Goal: Task Accomplishment & Management: Complete application form

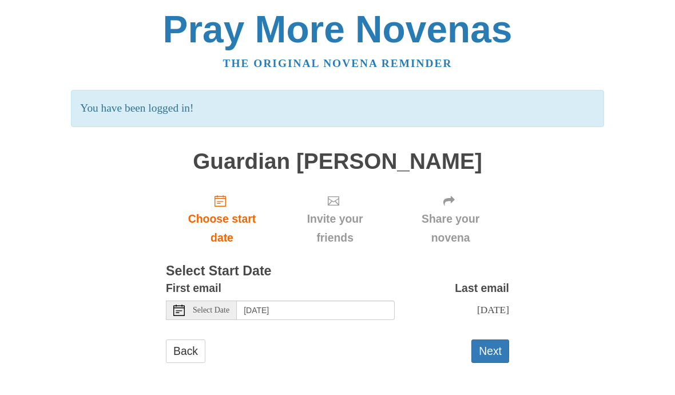
click at [489, 349] on button "Next" at bounding box center [491, 350] width 38 height 23
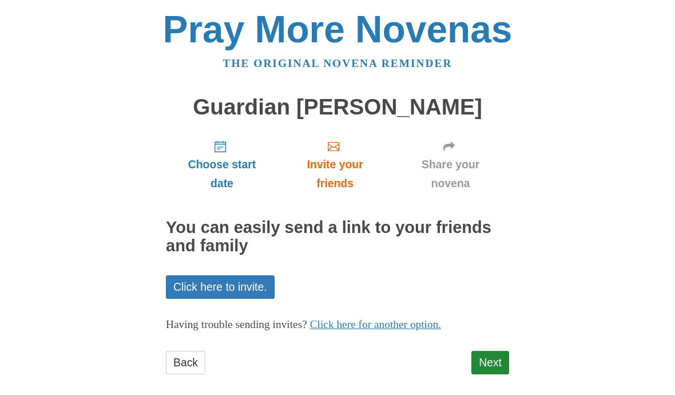
click at [492, 362] on link "Next" at bounding box center [491, 362] width 38 height 23
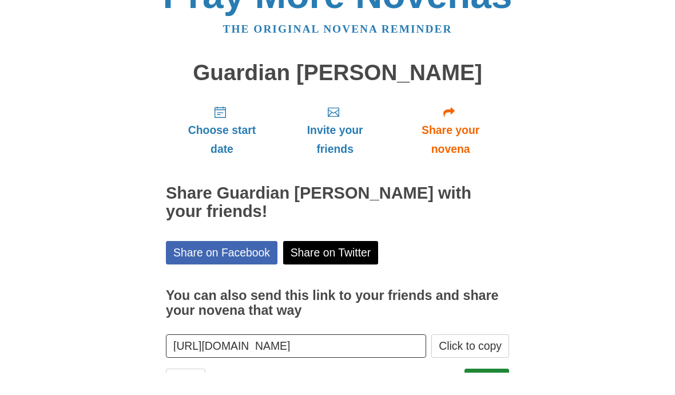
scroll to position [10, 0]
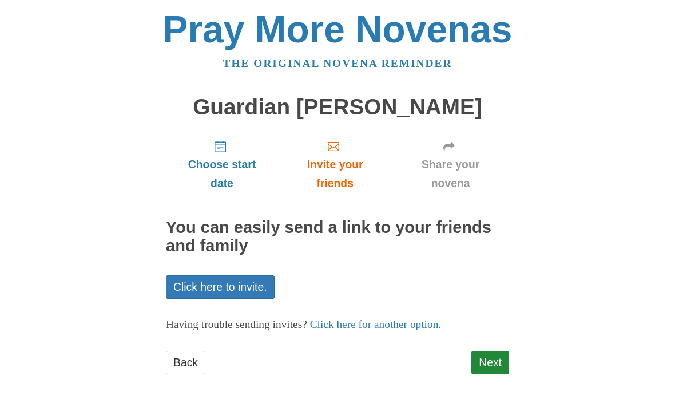
click at [235, 285] on link "Click here to invite." at bounding box center [220, 286] width 109 height 23
